Goal: Task Accomplishment & Management: Manage account settings

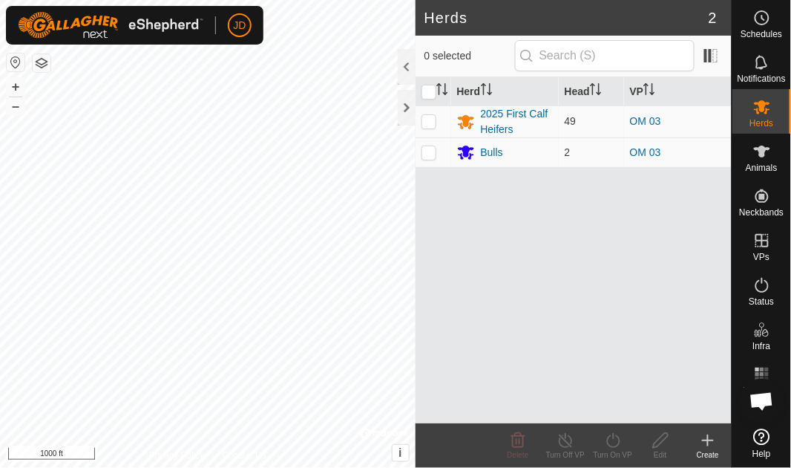
scroll to position [5514, 0]
click at [407, 107] on div at bounding box center [407, 108] width 18 height 36
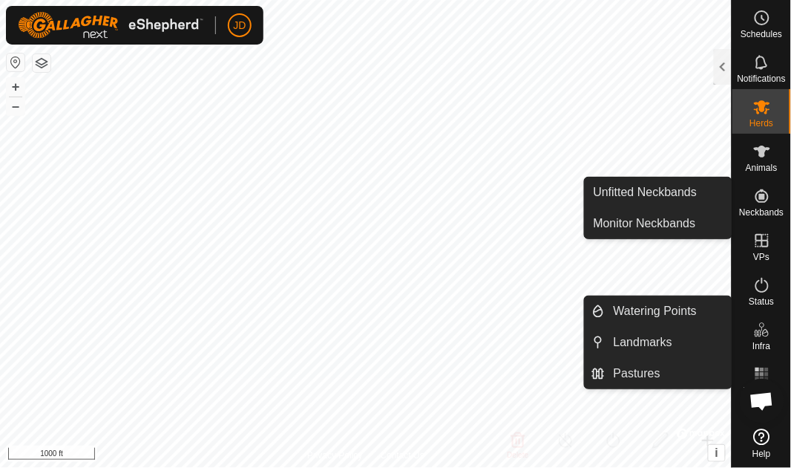
click at [765, 336] on icon at bounding box center [765, 333] width 7 height 8
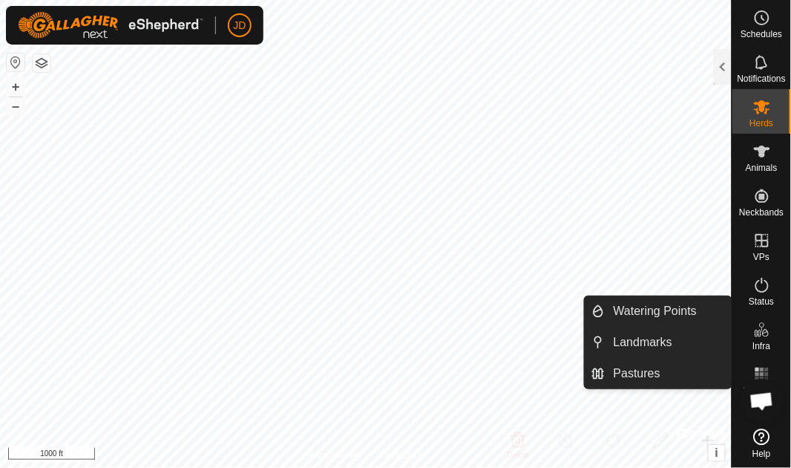
click at [764, 327] on icon at bounding box center [763, 330] width 18 height 18
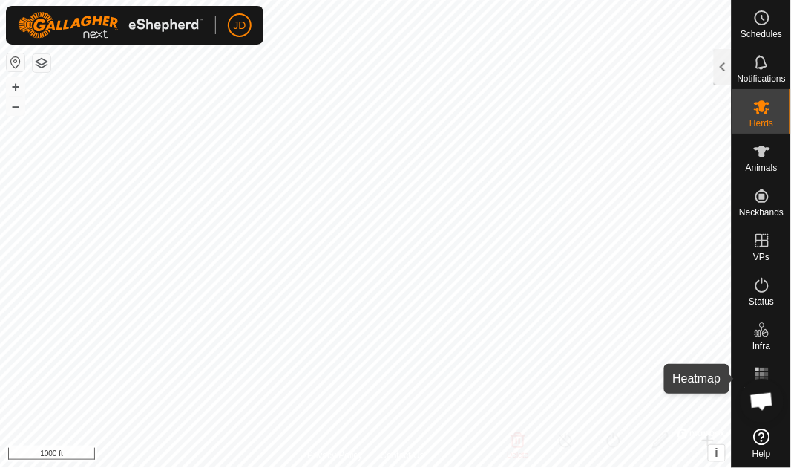
click at [762, 375] on rect at bounding box center [762, 374] width 4 height 4
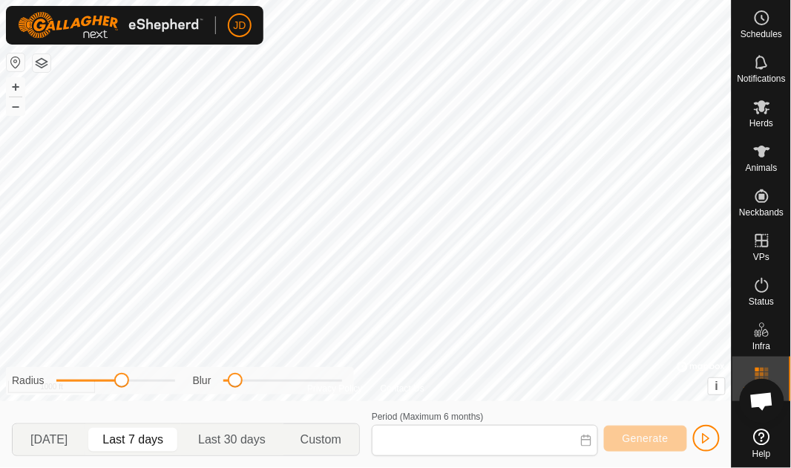
type input "[DATE] - [DATE]"
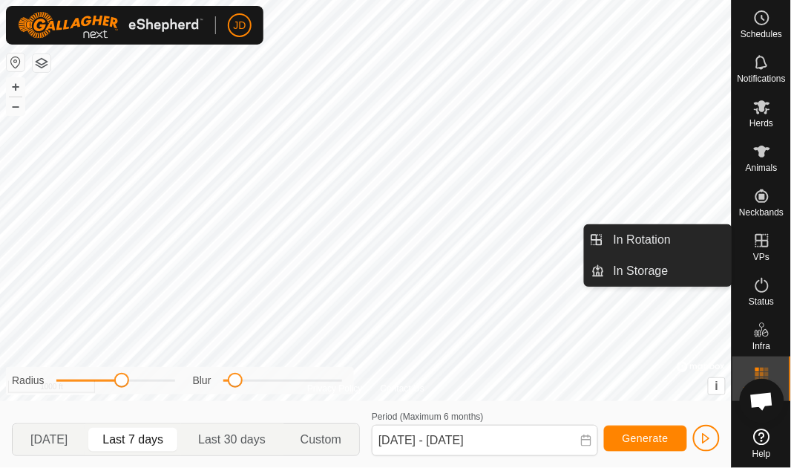
click at [762, 241] on icon at bounding box center [762, 240] width 13 height 13
click at [655, 239] on link "In Rotation" at bounding box center [668, 240] width 127 height 30
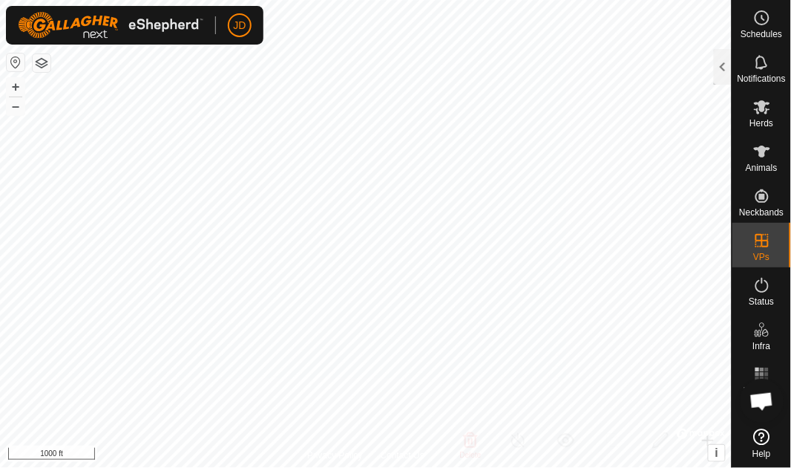
checkbox input "true"
checkbox input "false"
checkbox input "true"
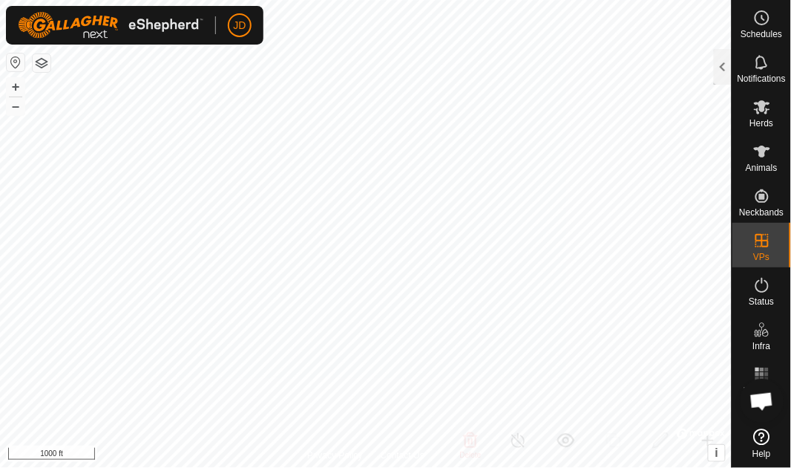
checkbox input "true"
checkbox input "false"
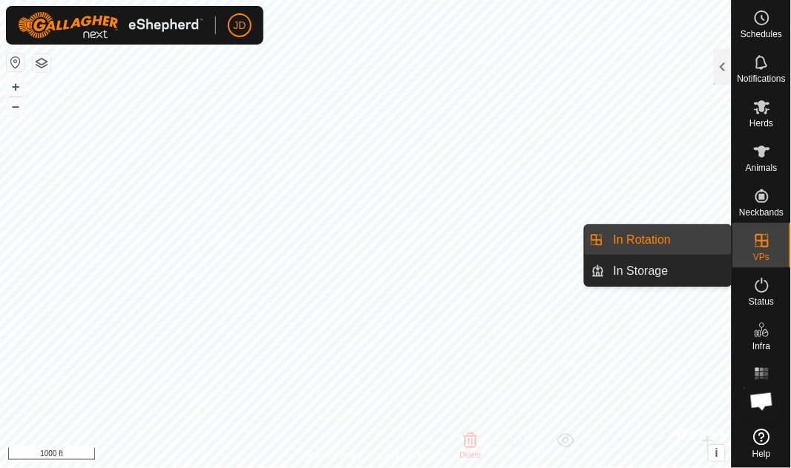
drag, startPoint x: 768, startPoint y: 267, endPoint x: 766, endPoint y: 248, distance: 18.7
click at [766, 248] on icon at bounding box center [763, 241] width 18 height 18
click at [652, 241] on link "In Rotation" at bounding box center [668, 240] width 127 height 30
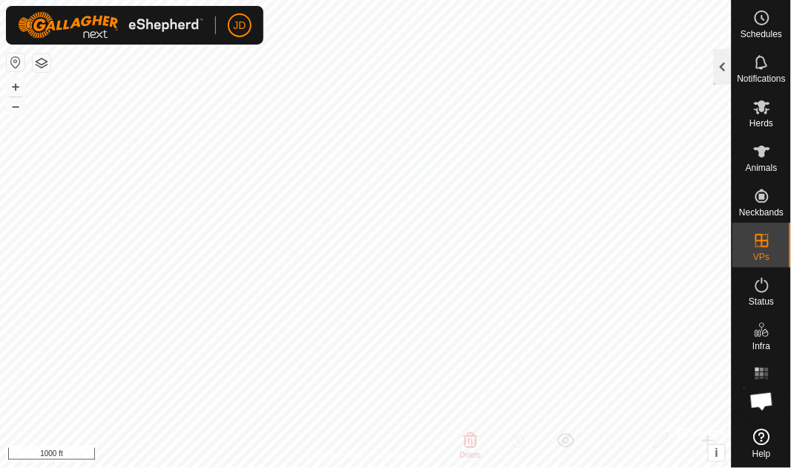
click at [719, 73] on div at bounding box center [723, 67] width 18 height 36
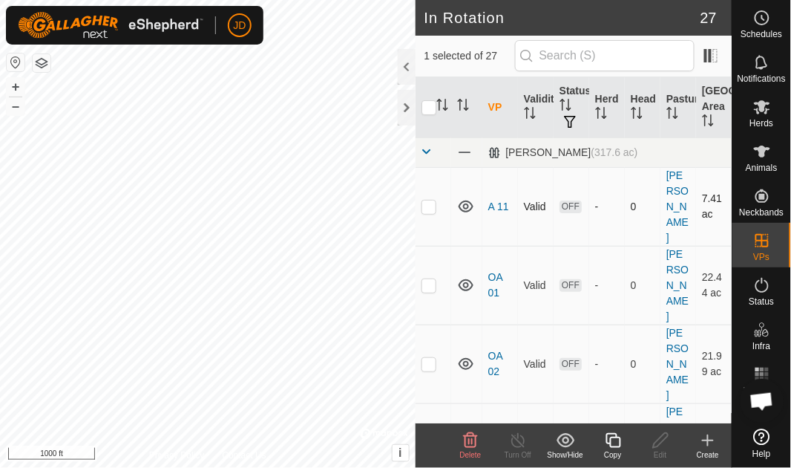
click at [427, 200] on p-checkbox at bounding box center [429, 206] width 15 height 12
checkbox input "true"
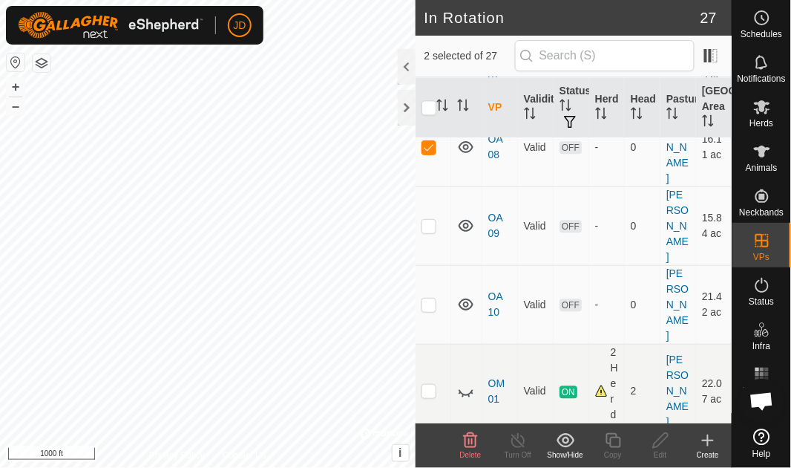
scroll to position [386, 0]
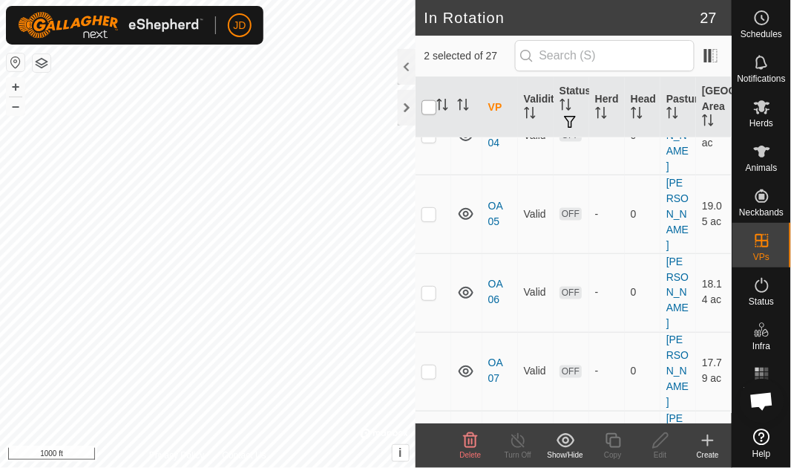
click at [427, 102] on input "checkbox" at bounding box center [429, 107] width 15 height 15
checkbox input "true"
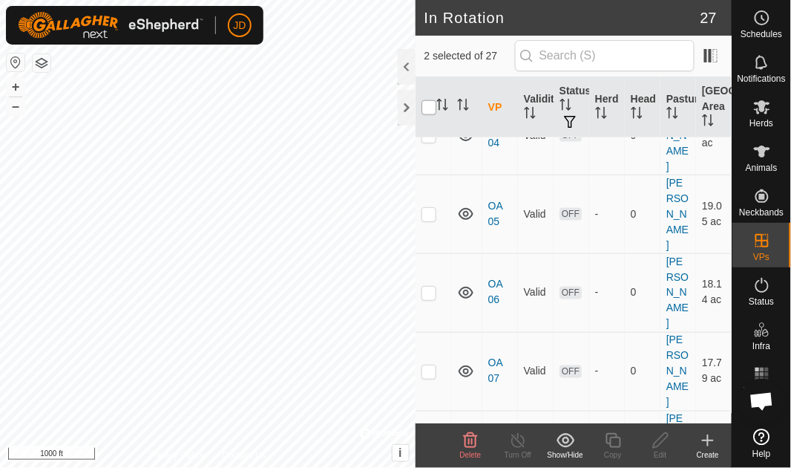
checkbox input "true"
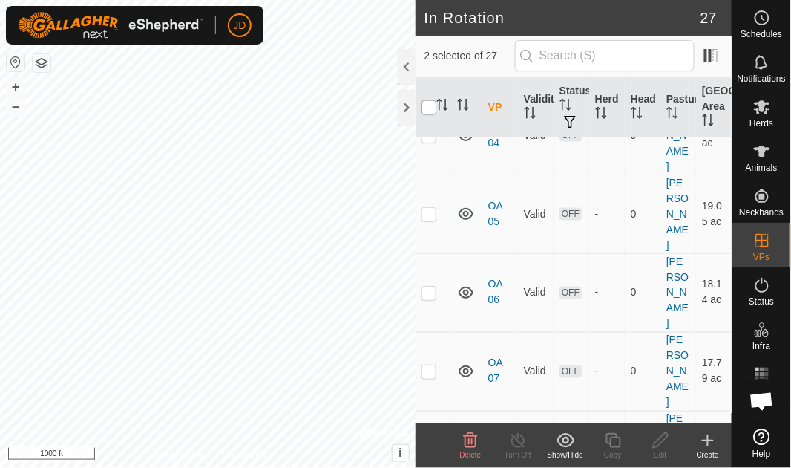
checkbox input "true"
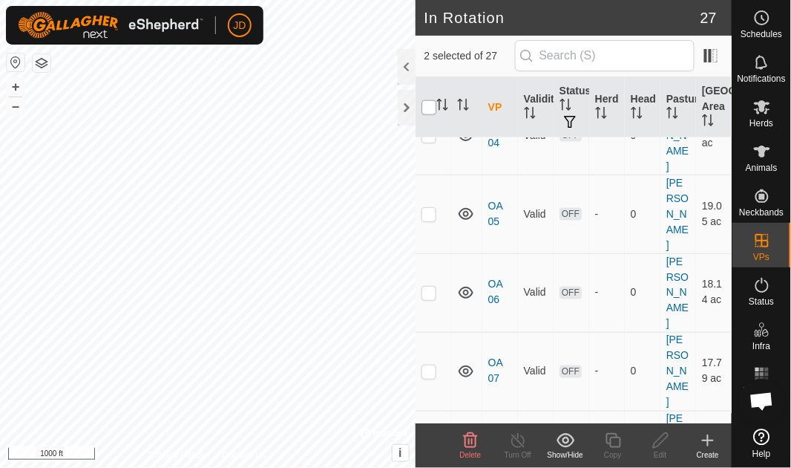
checkbox input "true"
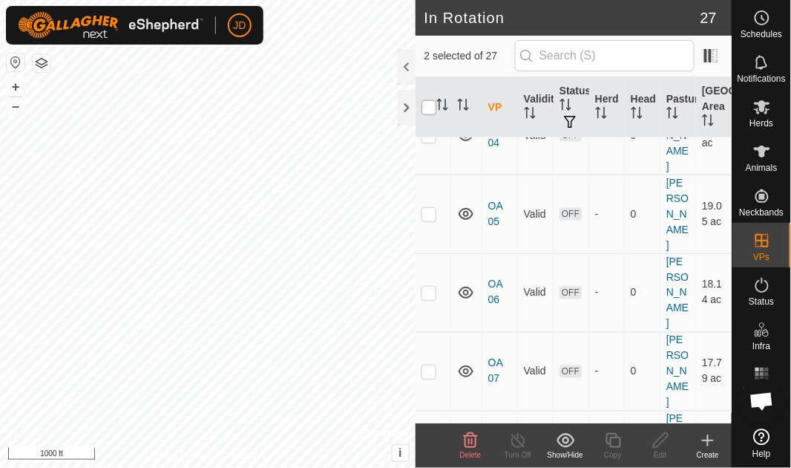
checkbox input "true"
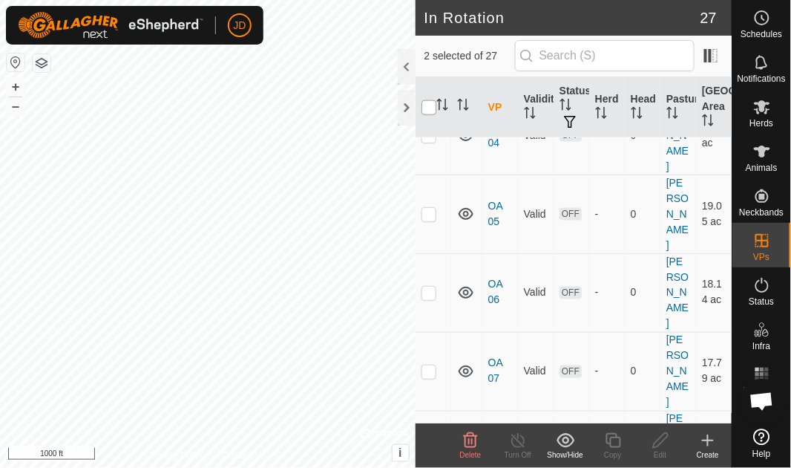
checkbox input "true"
click at [427, 102] on input "checkbox" at bounding box center [429, 107] width 15 height 15
checkbox input "false"
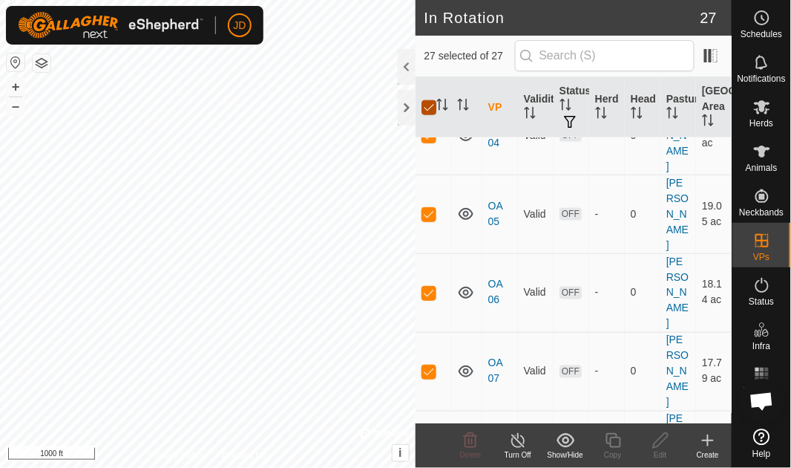
checkbox input "false"
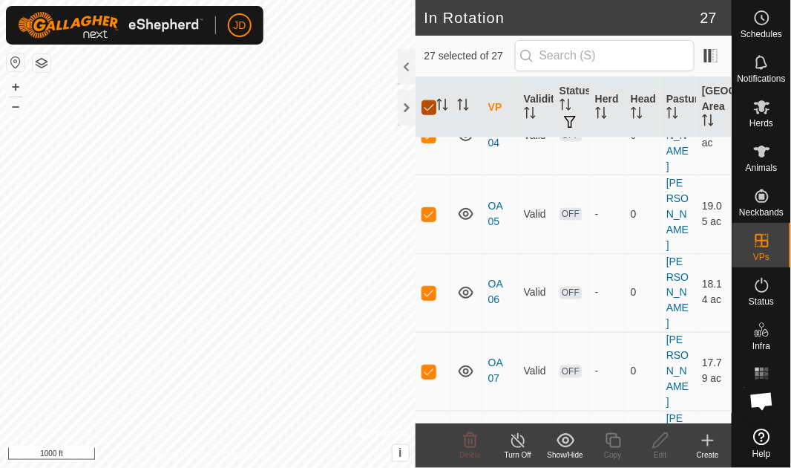
checkbox input "false"
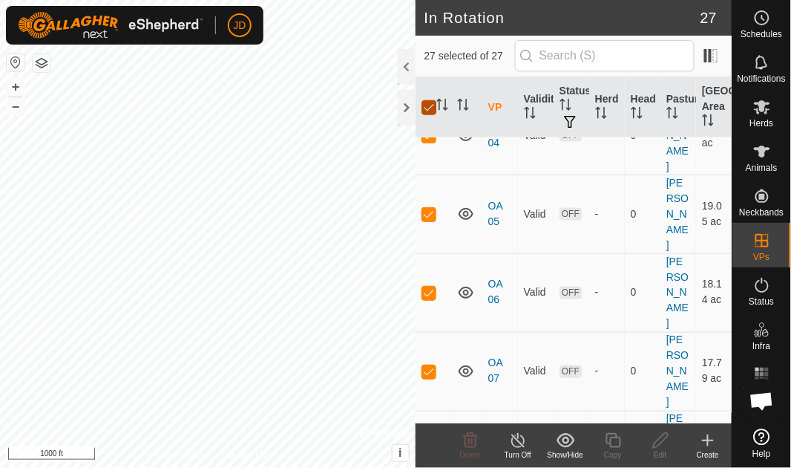
checkbox input "false"
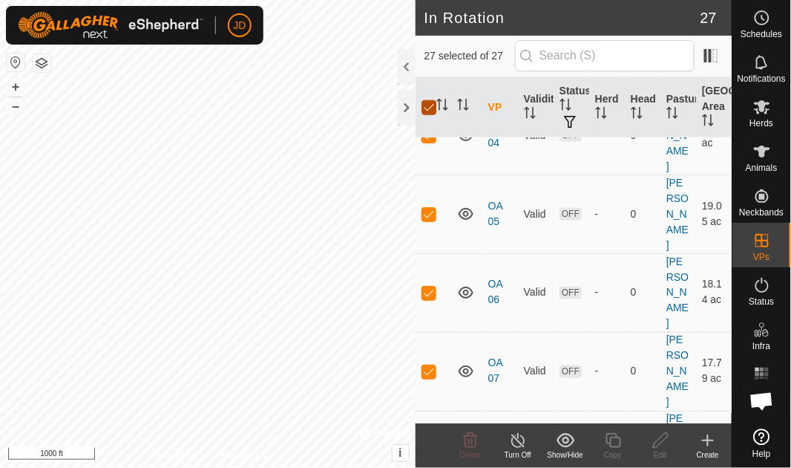
checkbox input "false"
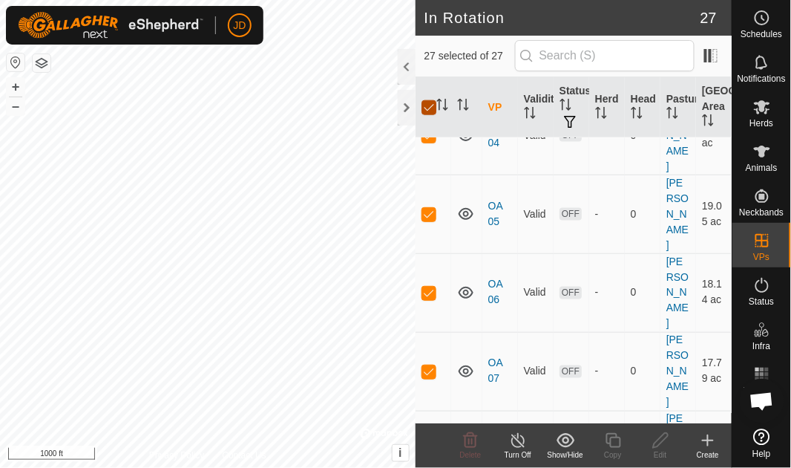
checkbox input "false"
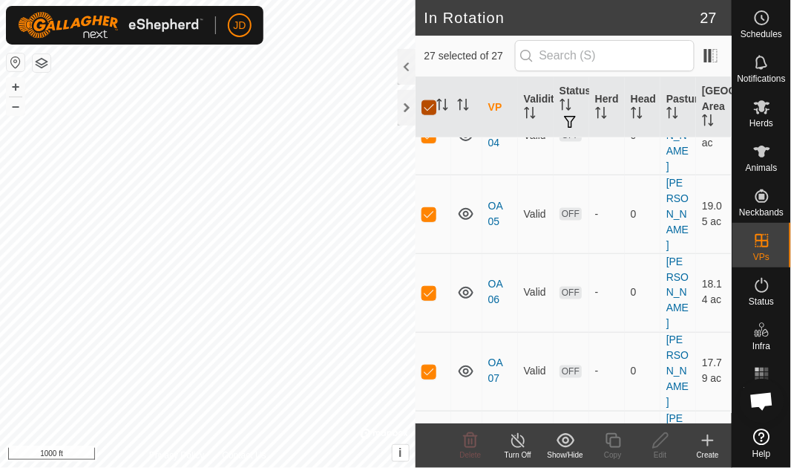
checkbox input "false"
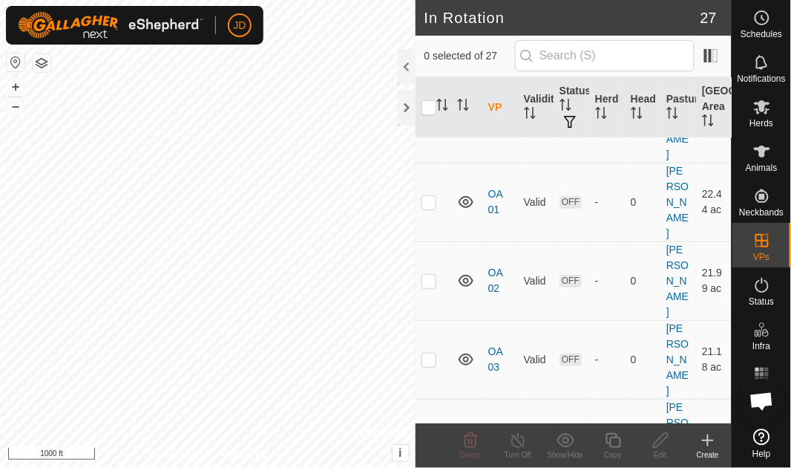
scroll to position [0, 0]
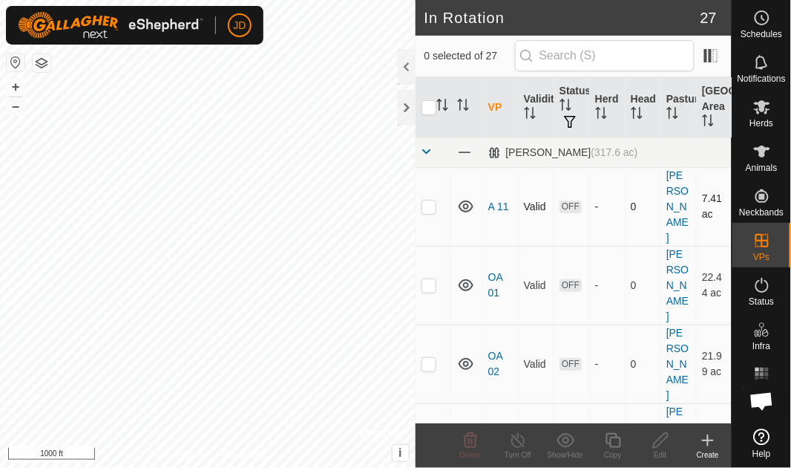
click at [432, 200] on p-checkbox at bounding box center [429, 206] width 15 height 12
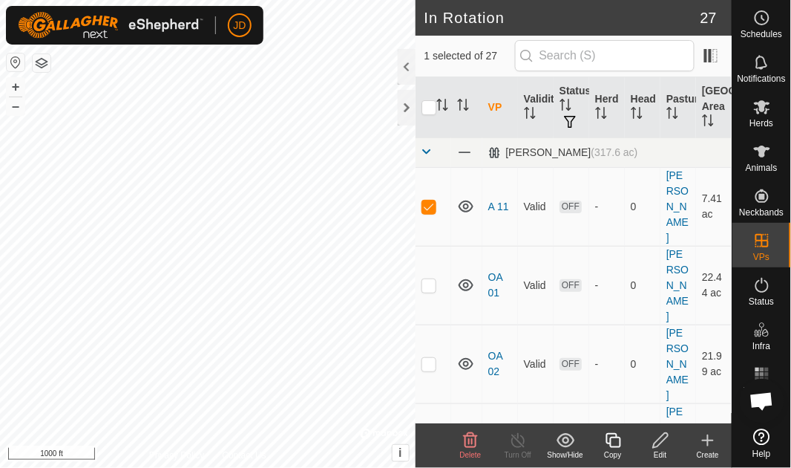
click at [469, 444] on icon at bounding box center [471, 439] width 14 height 15
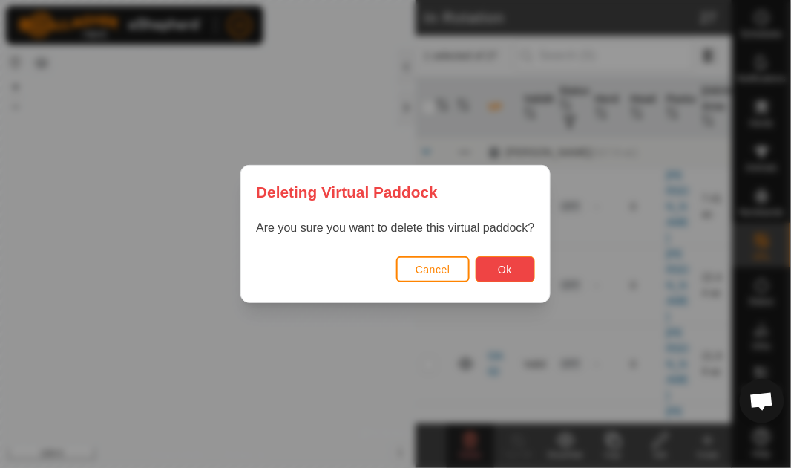
click at [516, 265] on button "Ok" at bounding box center [505, 269] width 59 height 26
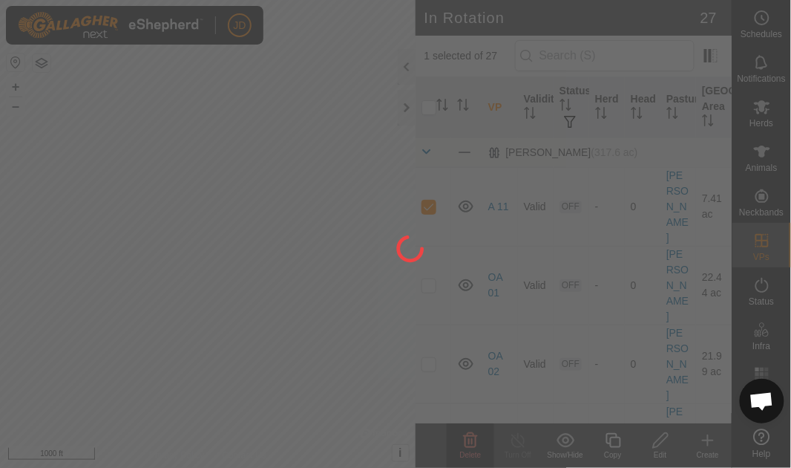
checkbox input "false"
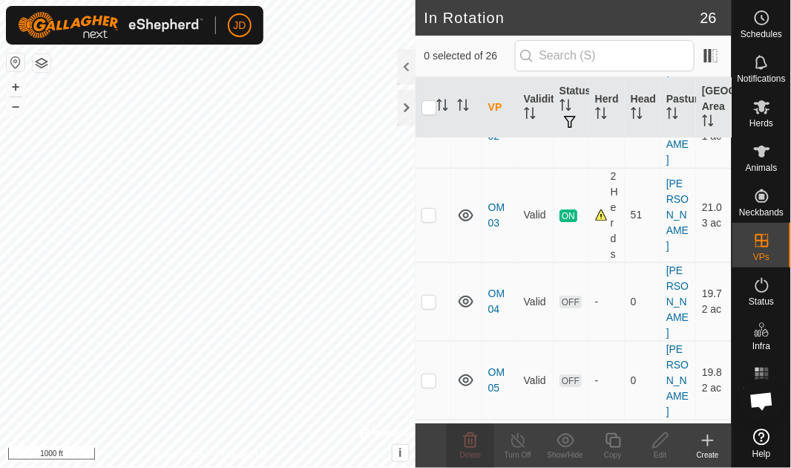
scroll to position [960, 0]
click at [411, 104] on div at bounding box center [407, 108] width 18 height 36
